Goal: Book appointment/travel/reservation

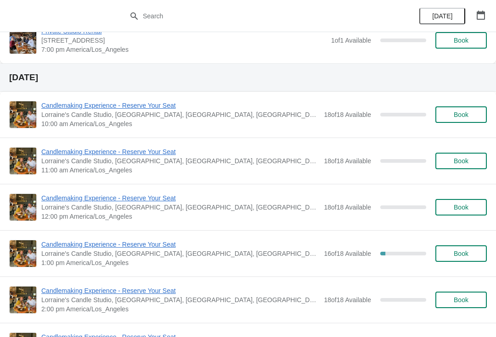
scroll to position [485, 0]
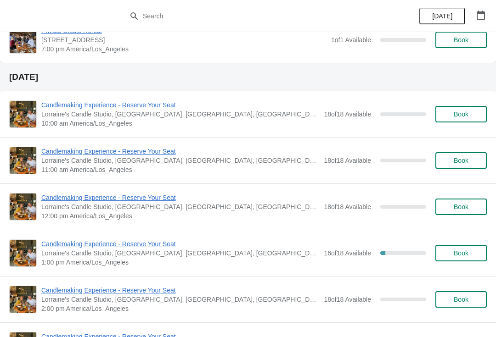
click at [471, 156] on button "Book" at bounding box center [460, 160] width 51 height 17
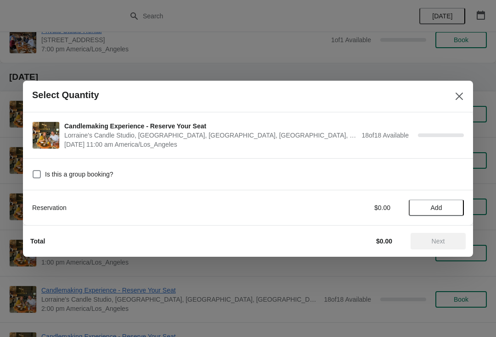
click at [441, 204] on span "Add" at bounding box center [435, 207] width 11 height 7
click at [456, 204] on icon at bounding box center [452, 208] width 10 height 10
click at [452, 206] on icon at bounding box center [451, 207] width 3 height 3
click at [452, 212] on icon at bounding box center [452, 208] width 10 height 10
click at [436, 238] on span "Next" at bounding box center [437, 241] width 13 height 7
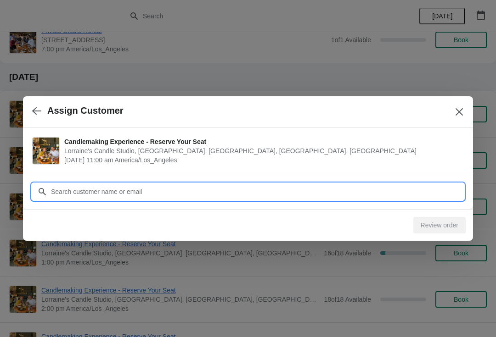
click at [174, 184] on input "Customer" at bounding box center [256, 192] width 413 height 17
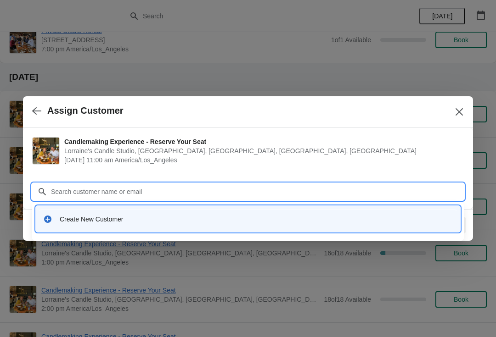
click at [134, 221] on div "Create New Customer" at bounding box center [256, 219] width 393 height 9
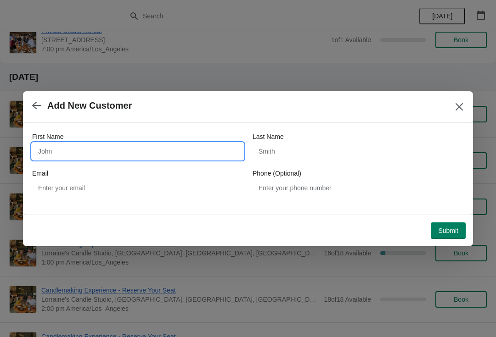
click at [112, 158] on input "First Name" at bounding box center [137, 151] width 211 height 17
type input "[PERSON_NAME]"
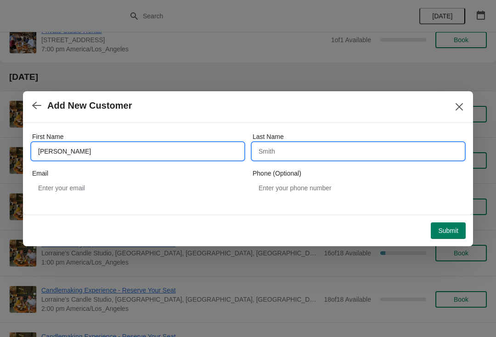
click at [349, 153] on input "Last Name" at bounding box center [357, 151] width 211 height 17
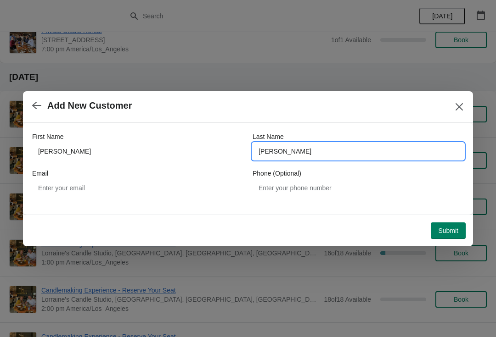
type input "Bennet"
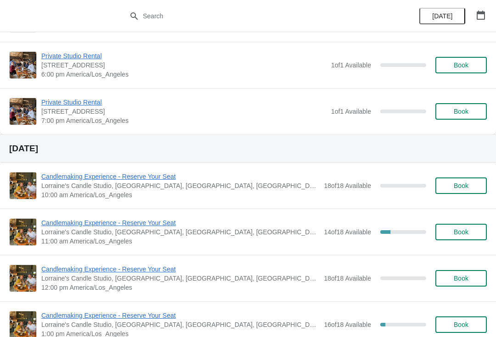
scroll to position [412, 0]
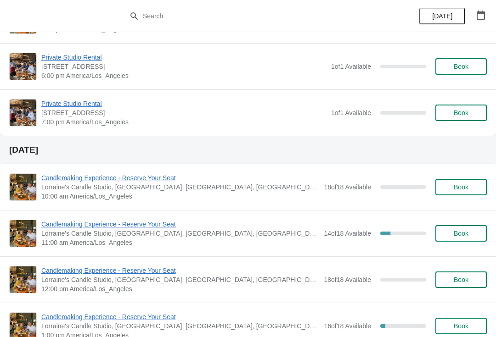
click at [464, 218] on div "Candlemaking Experience - Reserve Your Seat Lorraine's Candle Studio, Market St…" at bounding box center [248, 233] width 496 height 46
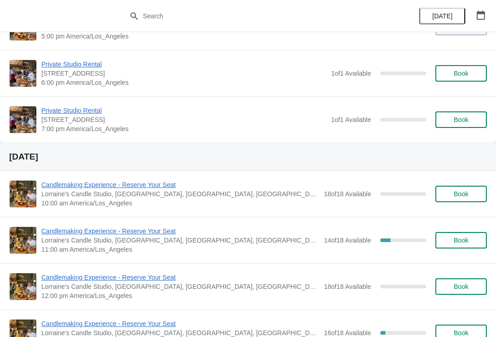
click at [463, 246] on button "Book" at bounding box center [460, 240] width 51 height 17
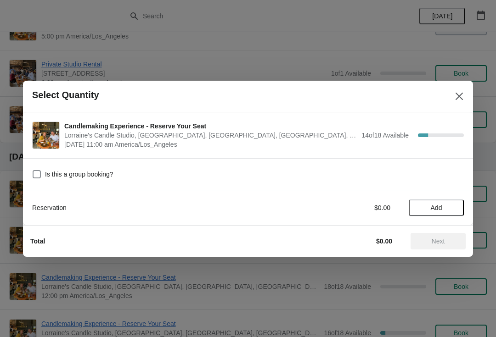
click at [425, 208] on span "Add" at bounding box center [436, 207] width 39 height 7
click at [452, 210] on icon at bounding box center [452, 208] width 10 height 10
click at [450, 204] on icon at bounding box center [452, 208] width 10 height 10
click at [450, 207] on icon at bounding box center [452, 208] width 10 height 10
click at [449, 206] on icon at bounding box center [452, 208] width 10 height 10
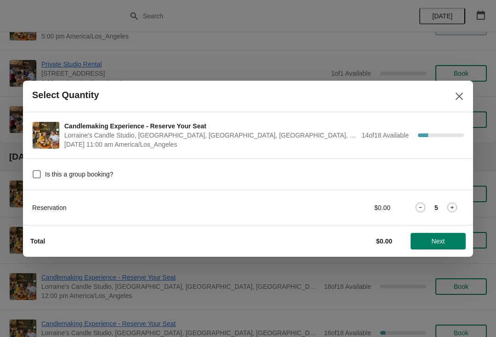
click at [438, 238] on span "Next" at bounding box center [437, 241] width 13 height 7
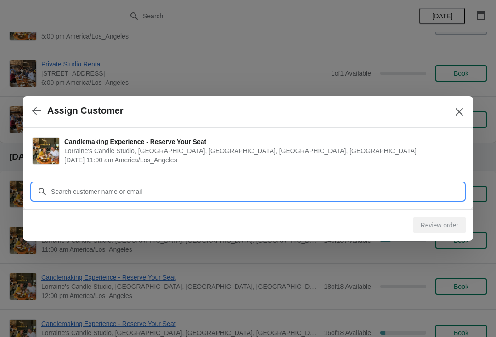
click at [207, 192] on input "Customer" at bounding box center [256, 192] width 413 height 17
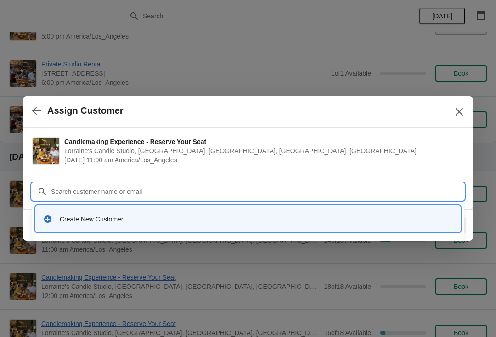
click at [102, 230] on div "Create New Customer" at bounding box center [248, 219] width 424 height 26
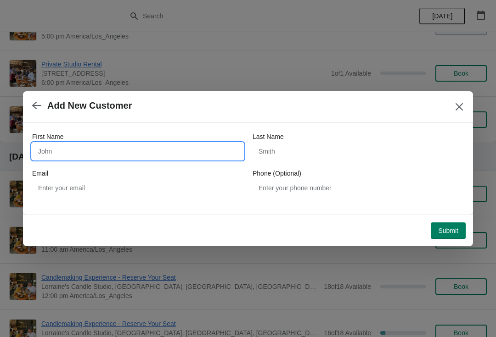
click at [74, 144] on input "First Name" at bounding box center [137, 151] width 211 height 17
type input "R"
